Goal: Task Accomplishment & Management: Use online tool/utility

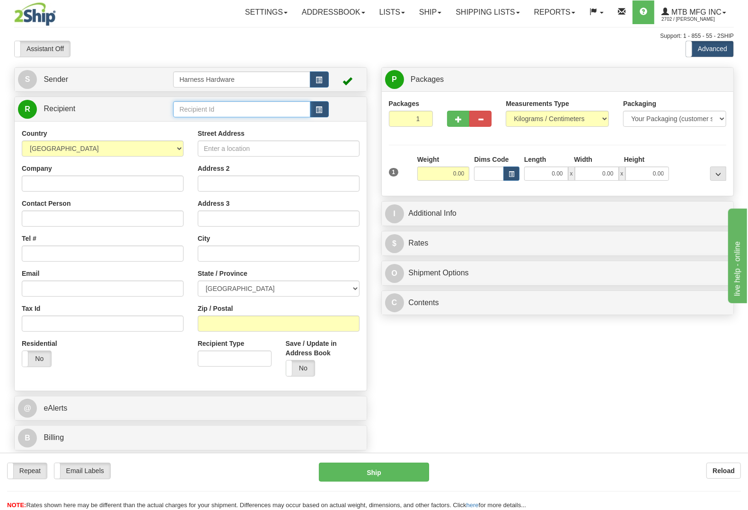
click at [210, 109] on input "text" at bounding box center [241, 109] width 137 height 16
type input "garo"
type input "4.00"
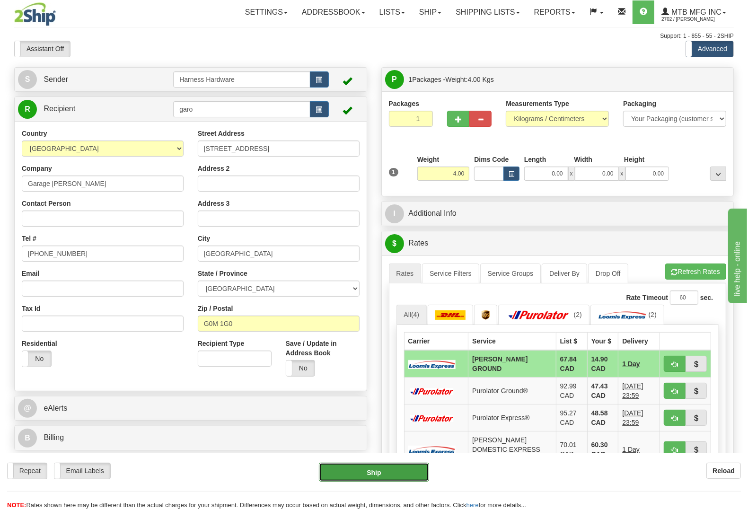
click at [384, 474] on button "Ship" at bounding box center [374, 472] width 110 height 19
type input "DD"
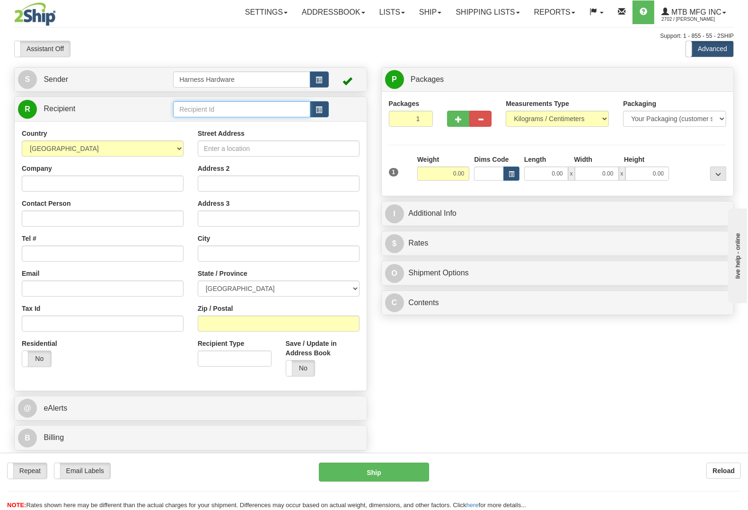
click at [258, 109] on input "text" at bounding box center [241, 109] width 137 height 16
click at [214, 112] on input "text" at bounding box center [241, 109] width 137 height 16
type input "nora"
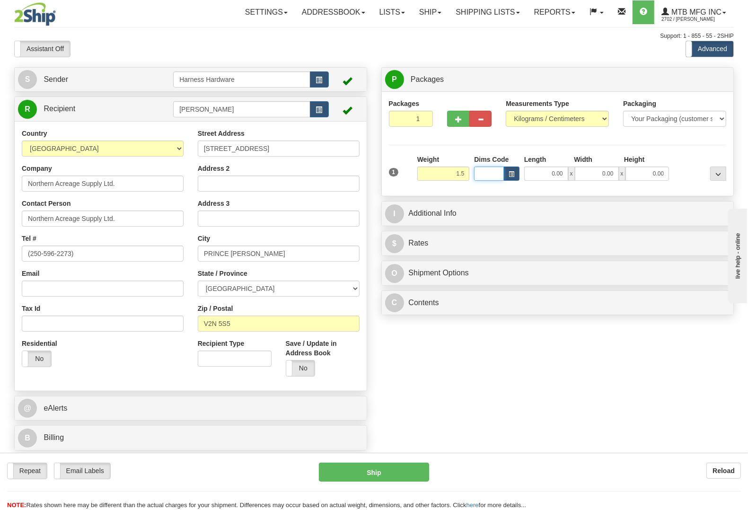
type input "1.50"
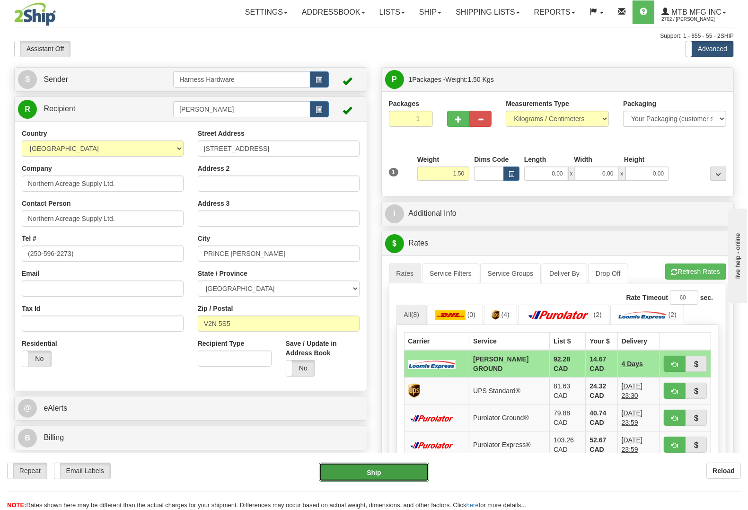
click at [387, 474] on button "Ship" at bounding box center [374, 472] width 110 height 19
type input "DD"
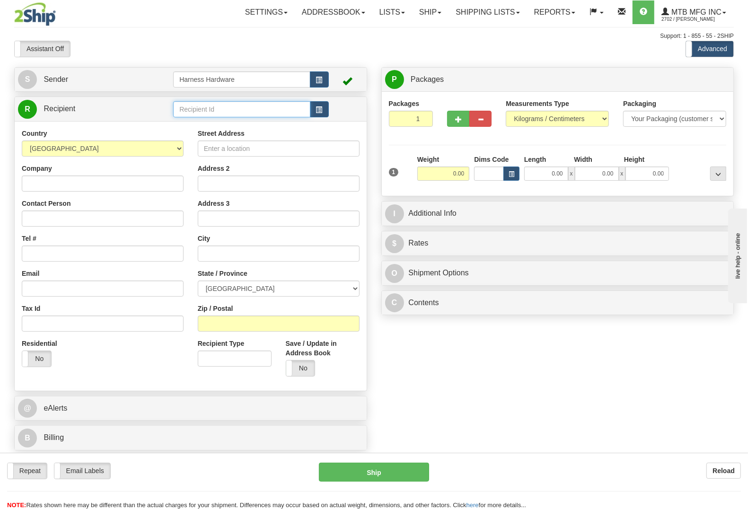
click at [230, 109] on input "text" at bounding box center [241, 109] width 137 height 16
type input "f"
type input "geoh"
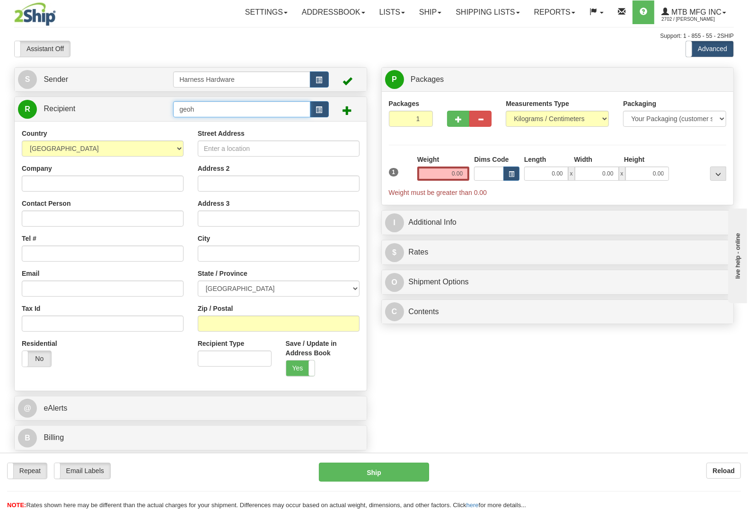
drag, startPoint x: 218, startPoint y: 103, endPoint x: 107, endPoint y: 100, distance: 110.3
click at [107, 100] on tr "R Recipient geoh" at bounding box center [190, 108] width 345 height 19
type input "howf"
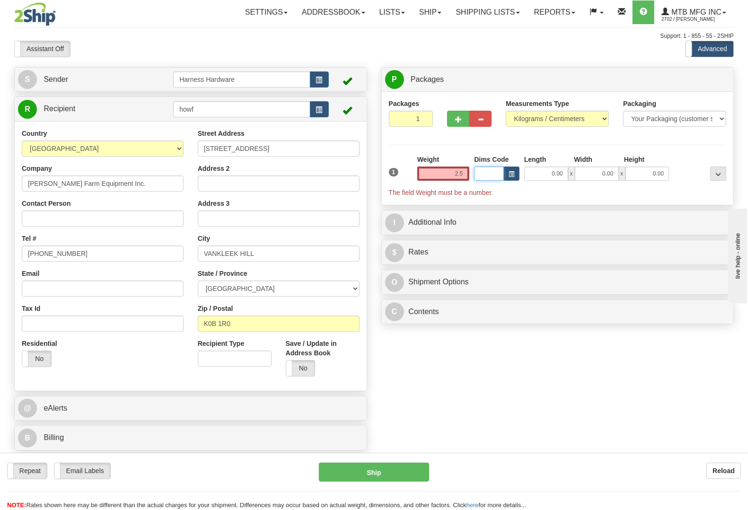
type input "2.50"
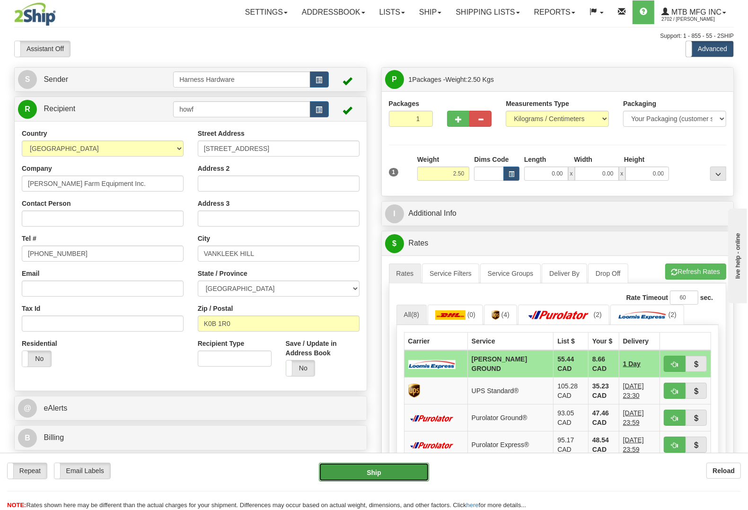
click at [399, 466] on button "Ship" at bounding box center [374, 472] width 110 height 19
type input "DD"
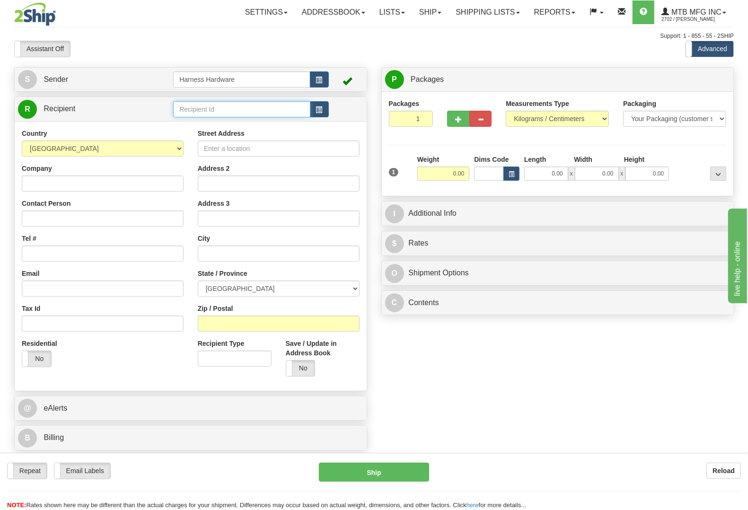
click at [218, 107] on input "text" at bounding box center [241, 109] width 137 height 16
type input "JOST"
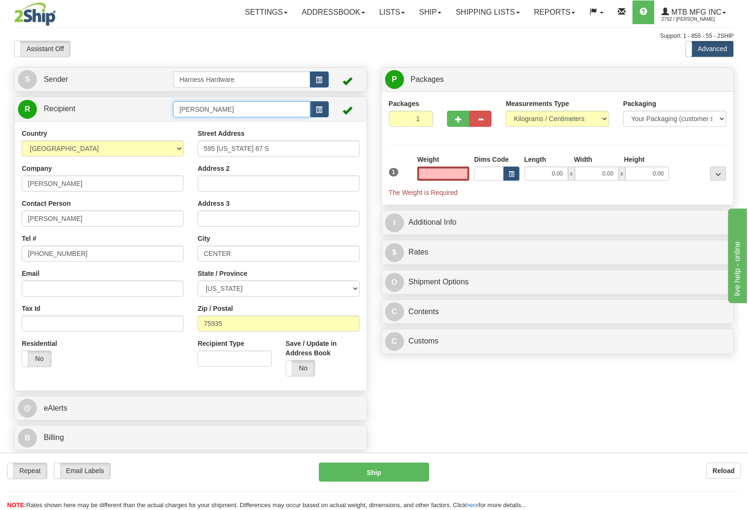
type input "0.00"
click at [218, 107] on input "JOST" at bounding box center [241, 109] width 137 height 16
type input "JOSTO"
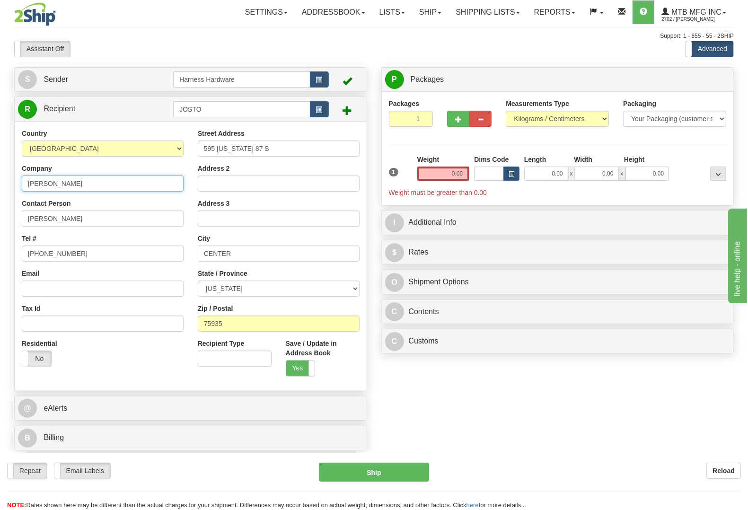
drag, startPoint x: 77, startPoint y: 186, endPoint x: 0, endPoint y: 177, distance: 77.2
click at [0, 177] on div "Toggle navigation Settings Shipping Preferences Fields Preferences New" at bounding box center [374, 255] width 748 height 510
paste input "OSE TORRES"
type input "JOSE TORRES"
paste input "OSE TORRES"
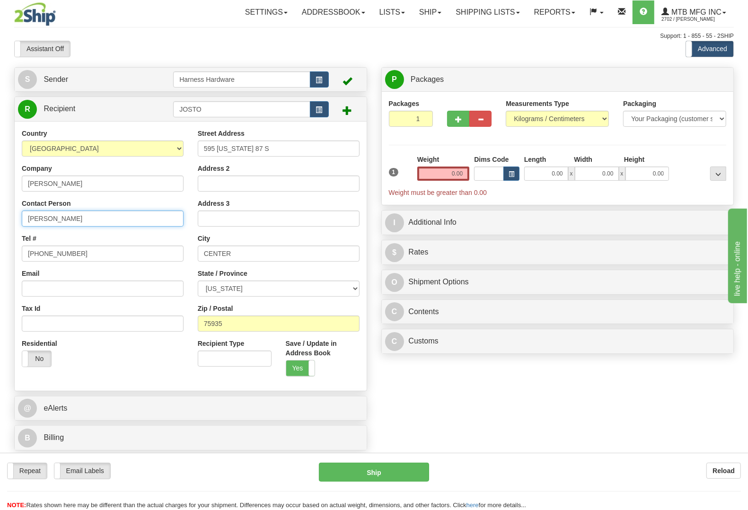
type input "JOSE TORRES"
click at [98, 256] on input "936-590-5550" at bounding box center [103, 254] width 162 height 16
drag, startPoint x: 96, startPoint y: 254, endPoint x: 0, endPoint y: 245, distance: 96.5
click at [0, 245] on div "Toggle navigation Settings Shipping Preferences Fields Preferences New" at bounding box center [374, 255] width 748 height 510
paste input "(407) 353 8911"
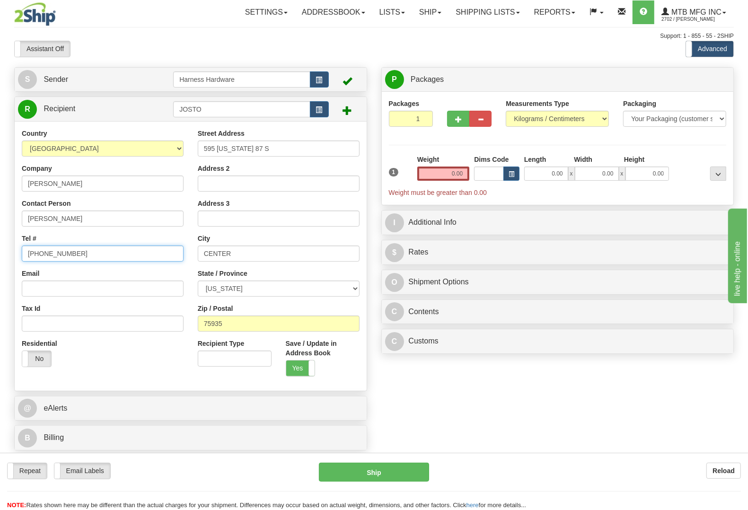
type input "(407) 353 8911"
drag, startPoint x: 263, startPoint y: 148, endPoint x: 115, endPoint y: 143, distance: 148.7
click at [112, 146] on div "Country AFGHANISTAN ALAND ISLANDS ALBANIA ALGERIA AMERICAN SAMOA ANDORRA ANGOLA…" at bounding box center [191, 256] width 352 height 255
paste input "919 N. Kepler Rd."
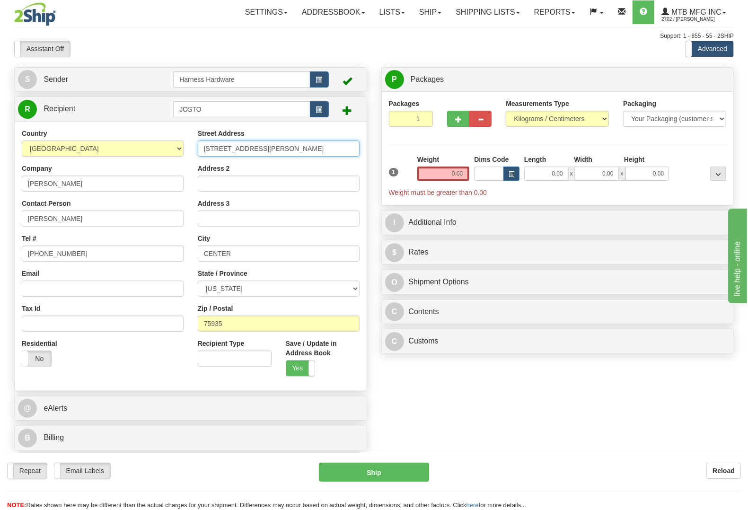
type input "919 N. Kepler Rd."
drag, startPoint x: 220, startPoint y: 322, endPoint x: 226, endPoint y: 323, distance: 5.9
click at [174, 322] on div "Country AFGHANISTAN ALAND ISLANDS ALBANIA ALGERIA AMERICAN SAMOA ANDORRA ANGOLA…" at bounding box center [191, 256] width 352 height 255
drag, startPoint x: 239, startPoint y: 327, endPoint x: 88, endPoint y: 307, distance: 152.3
click at [95, 312] on div "Country AFGHANISTAN ALAND ISLANDS ALBANIA ALGERIA AMERICAN SAMOA ANDORRA ANGOLA…" at bounding box center [191, 256] width 352 height 255
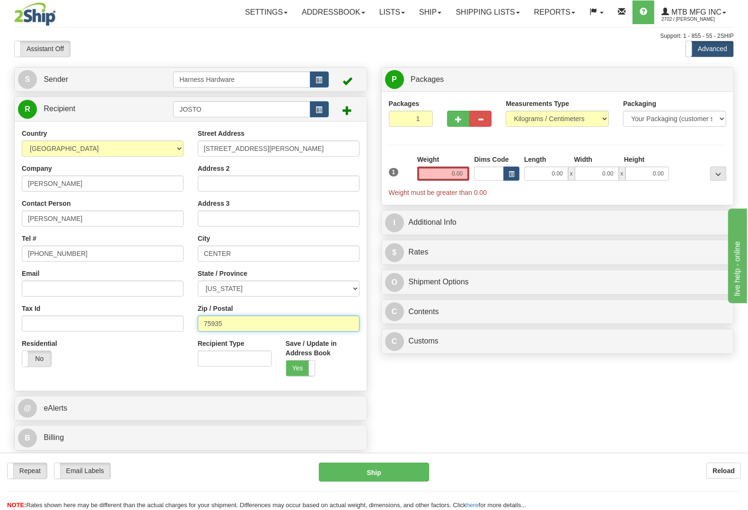
paste input "32724"
type input "32724"
type input "DELAND"
select select "FL"
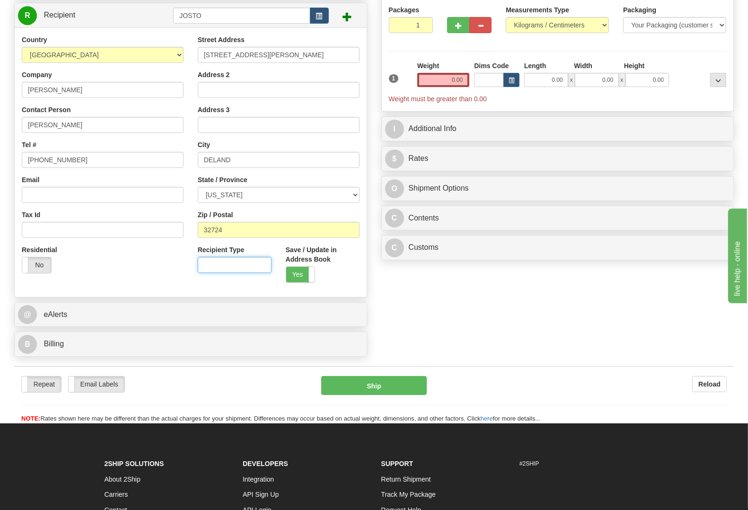
scroll to position [118, 0]
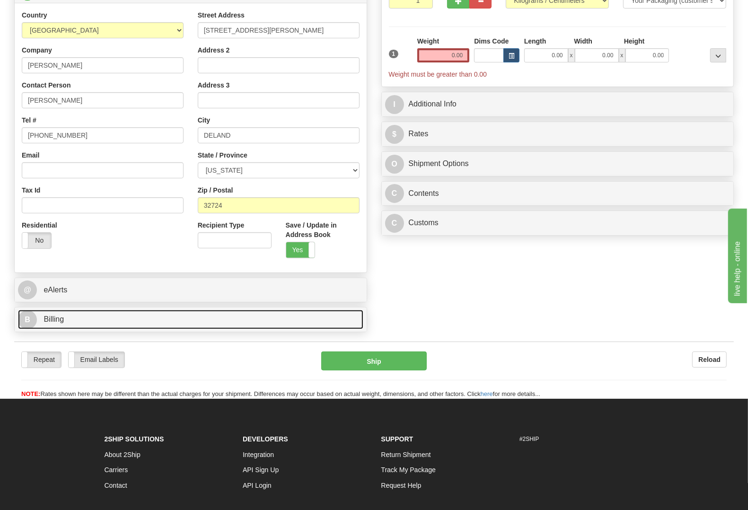
click at [90, 318] on link "B Billing" at bounding box center [190, 319] width 345 height 19
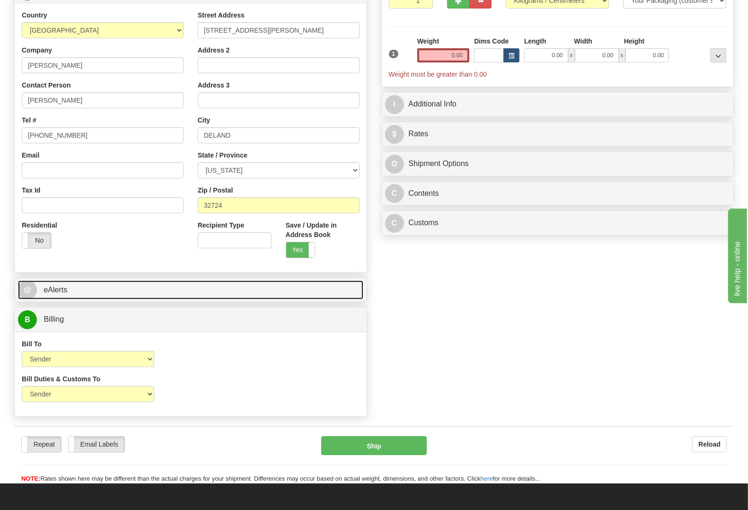
click at [92, 287] on link "@ eAlerts" at bounding box center [190, 290] width 345 height 19
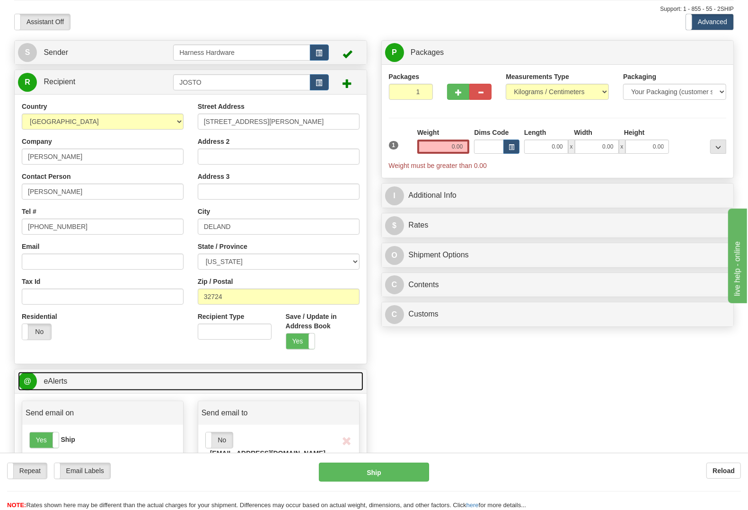
scroll to position [0, 0]
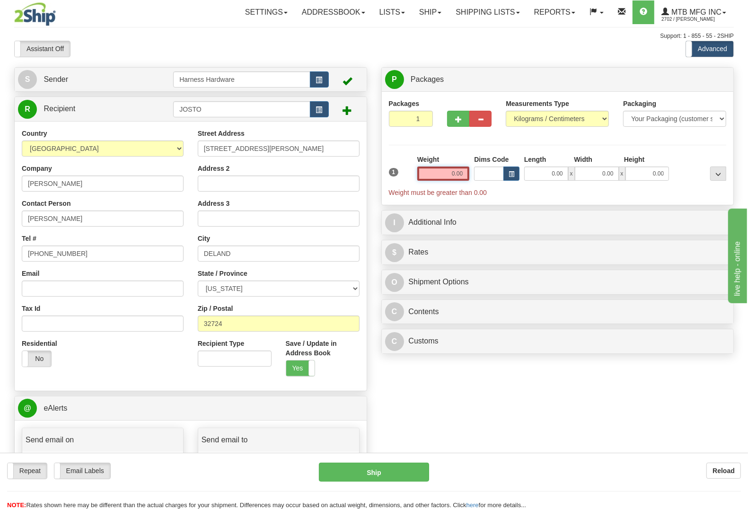
drag, startPoint x: 439, startPoint y: 169, endPoint x: 598, endPoint y: 181, distance: 158.9
click at [598, 181] on div "1 Weight 0.00 Dims Code 0.00" at bounding box center [558, 176] width 343 height 43
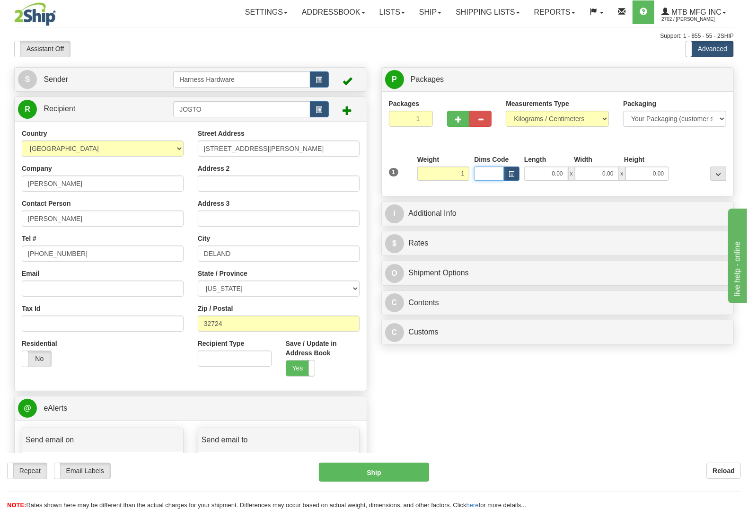
type input "1.00"
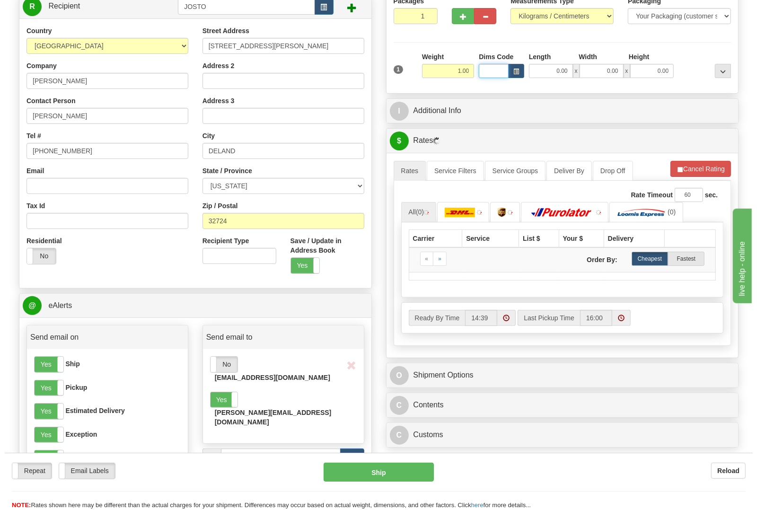
scroll to position [355, 0]
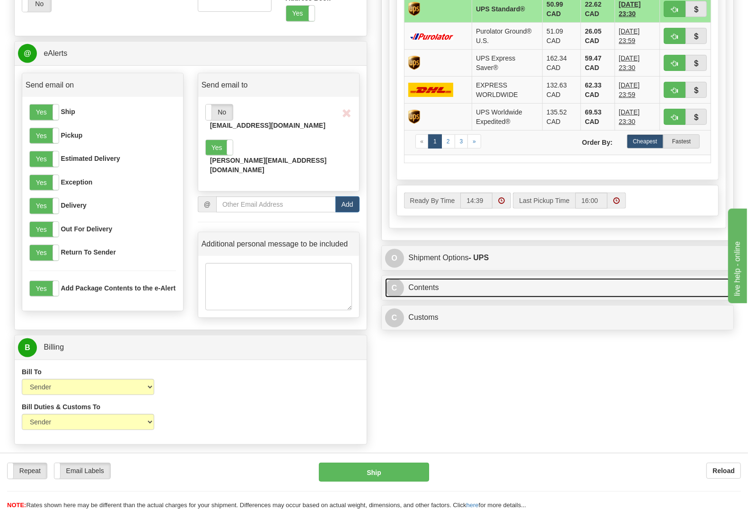
click at [410, 288] on link "C Contents" at bounding box center [557, 287] width 345 height 19
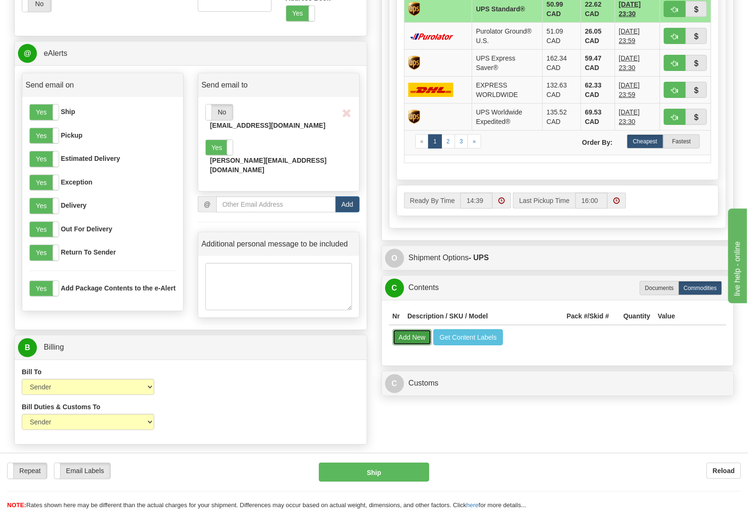
click at [412, 335] on button "Add New" at bounding box center [412, 337] width 39 height 16
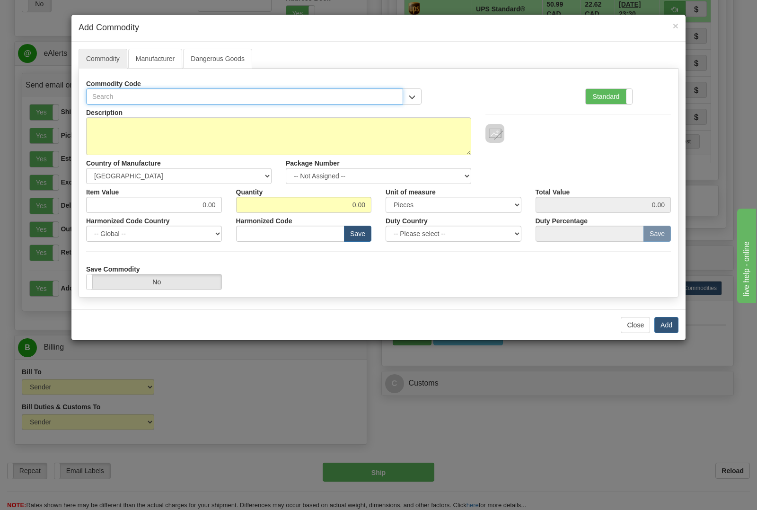
click at [162, 96] on input "text" at bounding box center [244, 96] width 317 height 16
type input "3749"
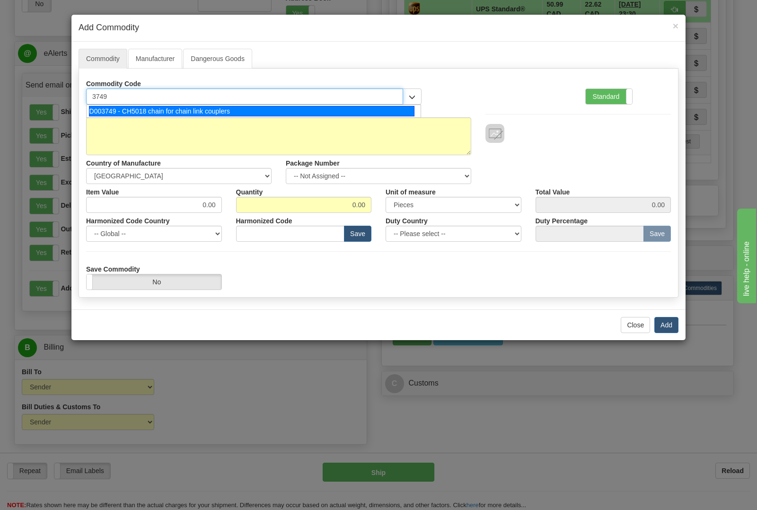
click at [197, 110] on div "D003749 - CH5018 chain for chain link couplers" at bounding box center [252, 111] width 326 height 10
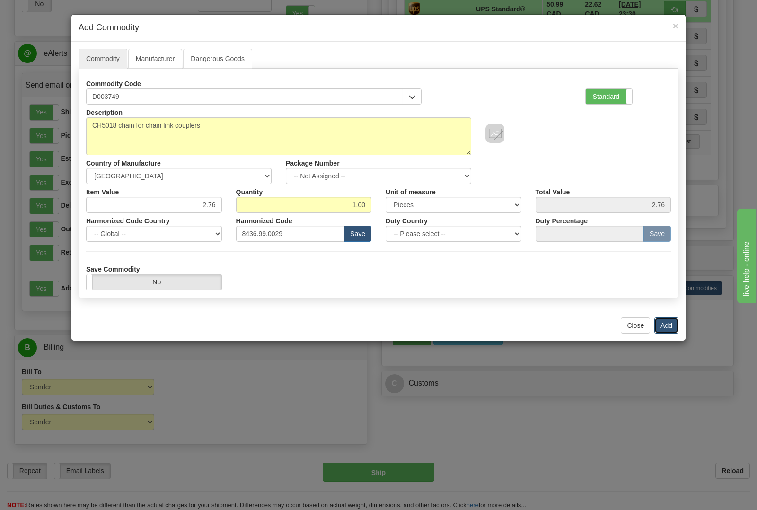
click at [675, 322] on button "Add" at bounding box center [666, 326] width 24 height 16
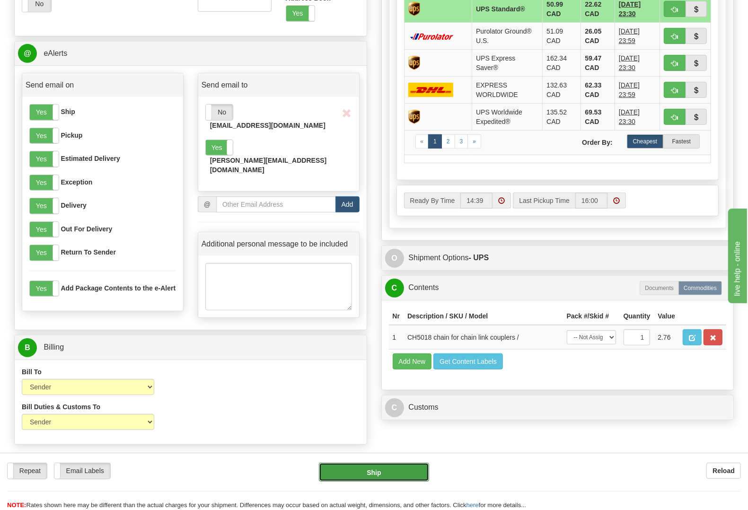
click at [384, 468] on button "Ship" at bounding box center [374, 472] width 110 height 19
type input "11"
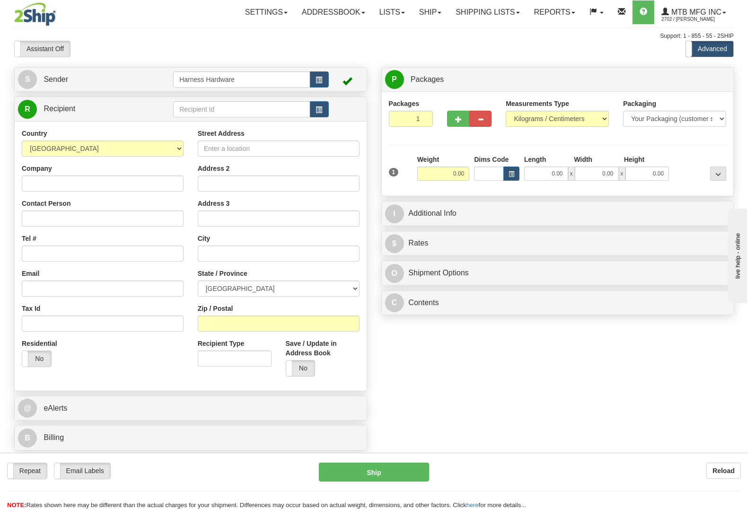
click at [239, 121] on div "Country [GEOGRAPHIC_DATA] [GEOGRAPHIC_DATA] [GEOGRAPHIC_DATA] [GEOGRAPHIC_DATA]…" at bounding box center [191, 255] width 352 height 269
click at [237, 112] on input "text" at bounding box center [241, 109] width 137 height 16
type input "BENB"
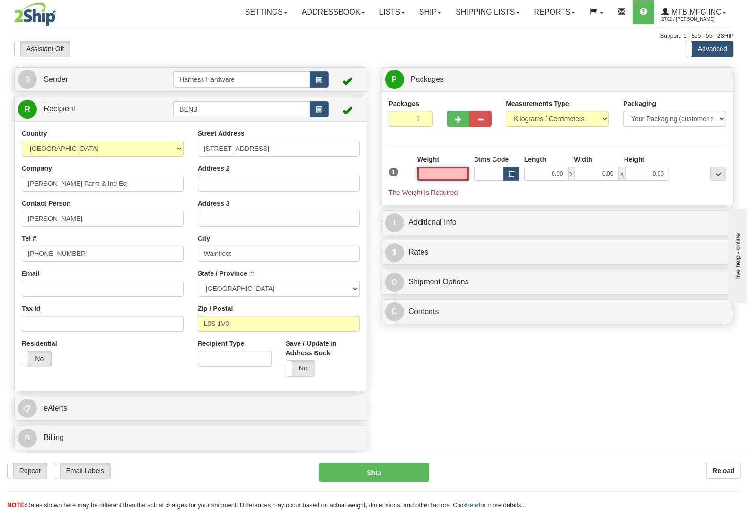
type input "WAINFLEET"
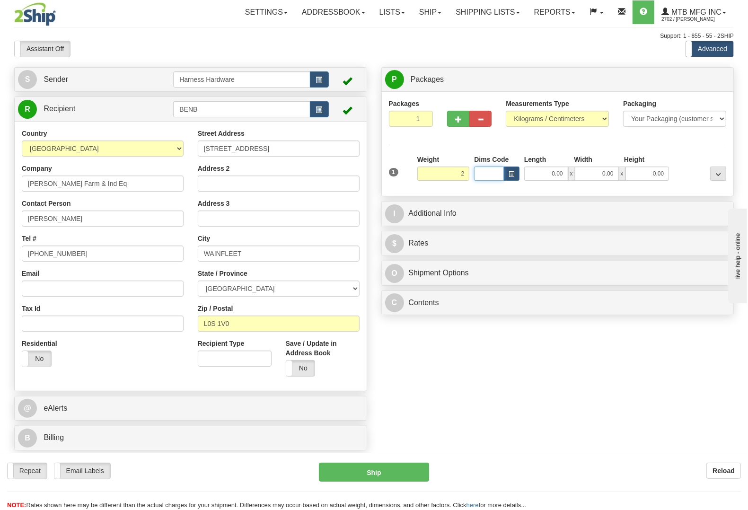
type input "2.00"
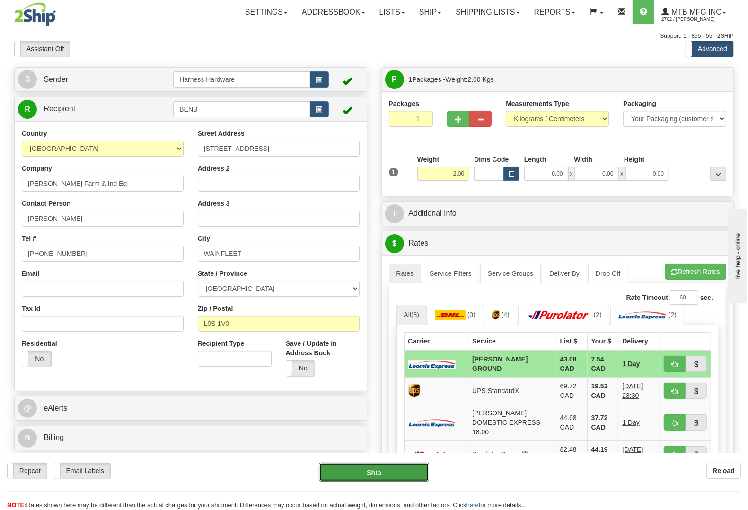
click at [401, 471] on button "Ship" at bounding box center [374, 472] width 110 height 19
type input "DD"
